Goal: Check status

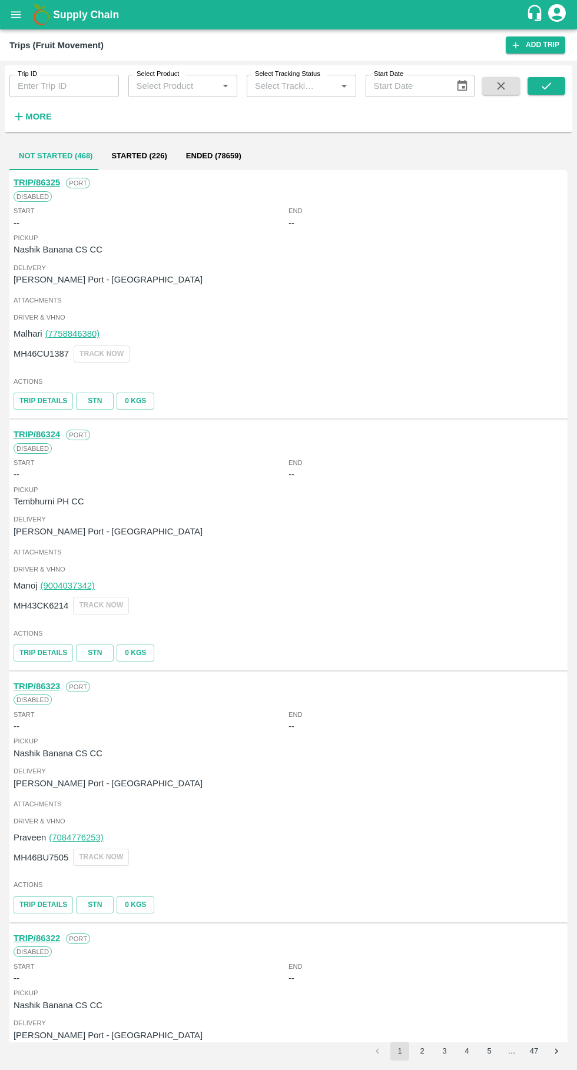
click at [16, 15] on icon "open drawer" at bounding box center [16, 14] width 10 height 6
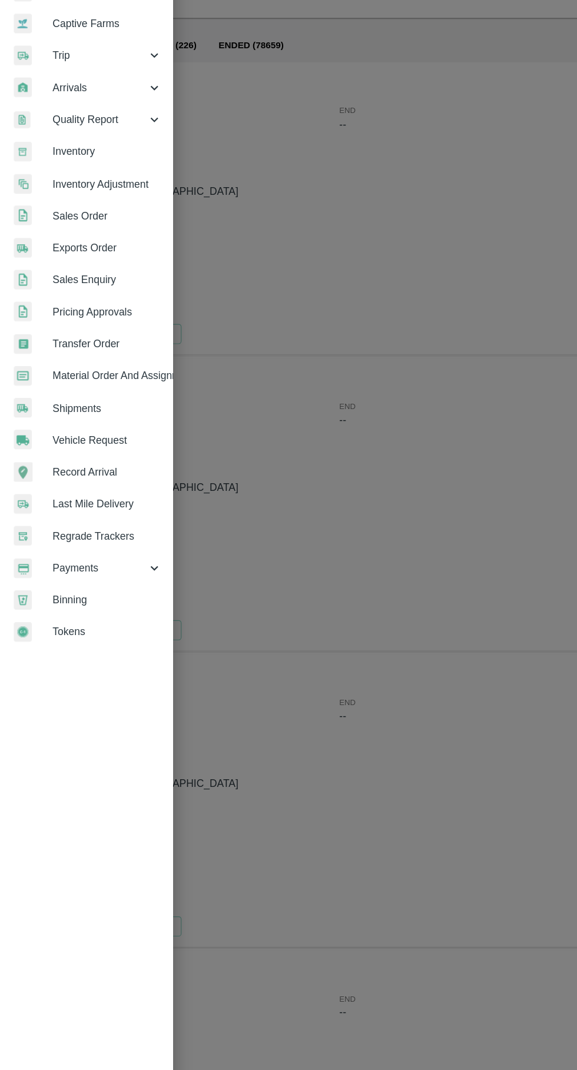
click at [111, 600] on span "Payments" at bounding box center [85, 600] width 80 height 13
click at [114, 627] on span "My Payment Requests" at bounding box center [96, 627] width 84 height 13
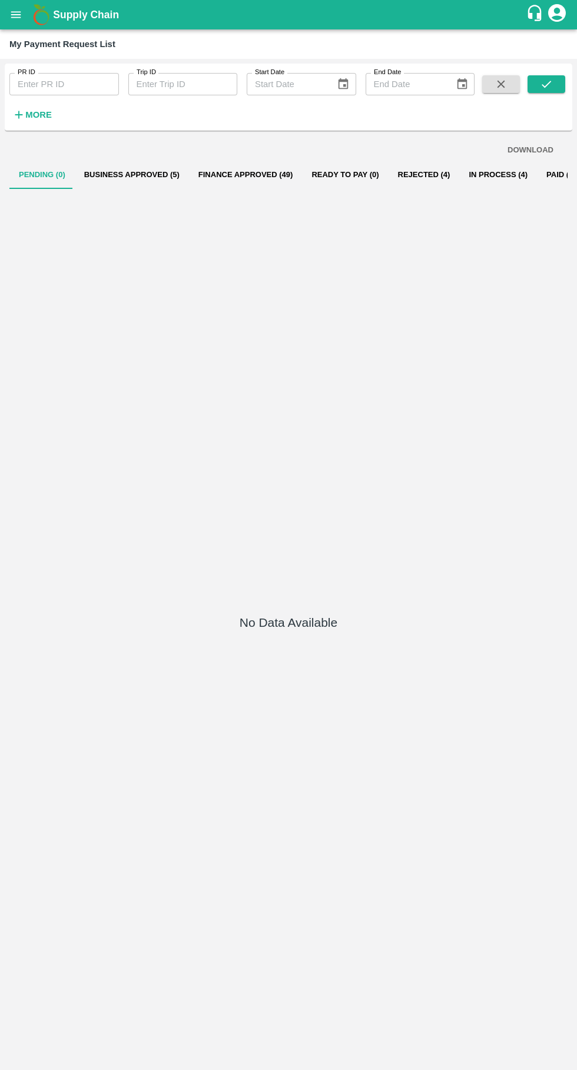
click at [471, 174] on button "In Process (4)" at bounding box center [498, 175] width 78 height 28
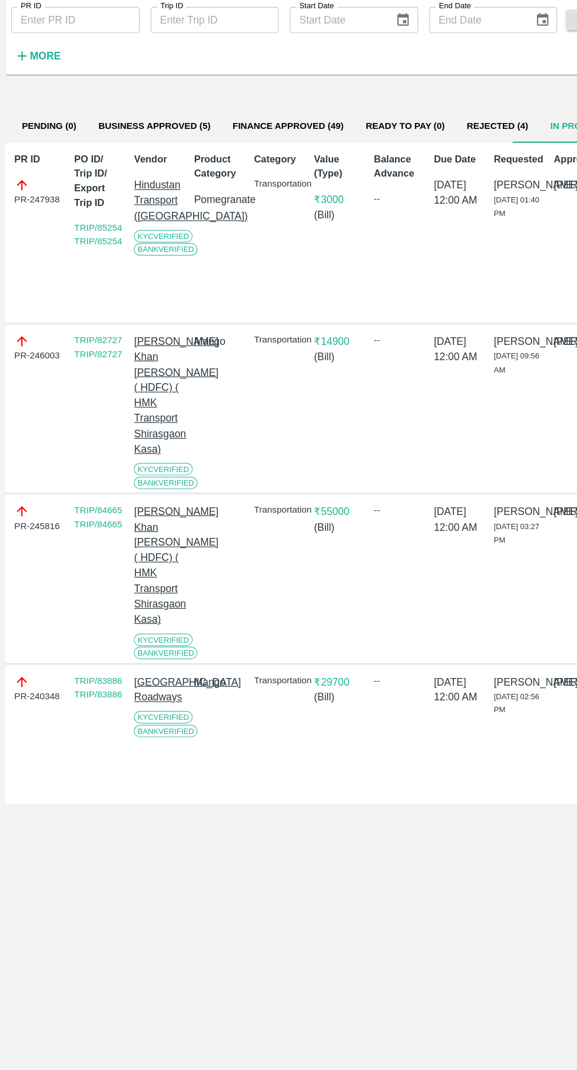
scroll to position [0, 1]
